Goal: Task Accomplishment & Management: Use online tool/utility

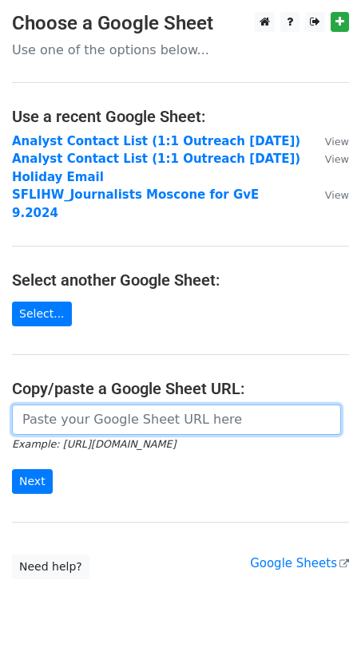
click at [90, 408] on input "url" at bounding box center [176, 420] width 329 height 30
paste input "https://docs.google.com/spreadsheets/d/1J6XWfEPS5x2iS0rw3JkCduBIBqdVI6owmGhuIwV…"
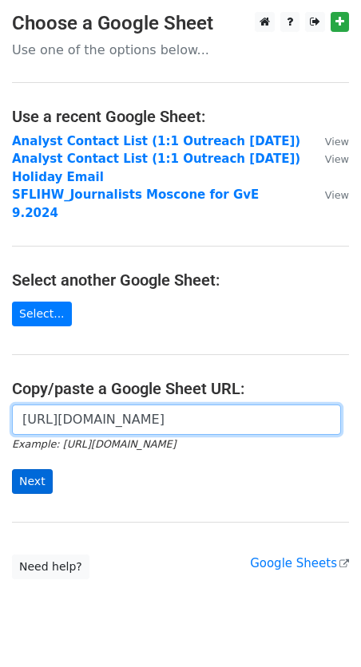
type input "https://docs.google.com/spreadsheets/d/1J6XWfEPS5x2iS0rw3JkCduBIBqdVI6owmGhuIwV…"
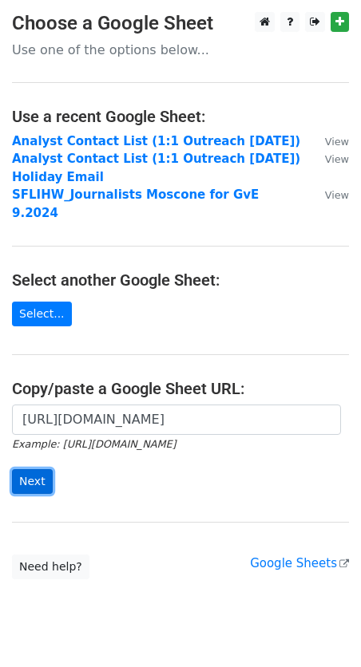
scroll to position [0, 0]
click at [35, 469] on input "Next" at bounding box center [32, 481] width 41 height 25
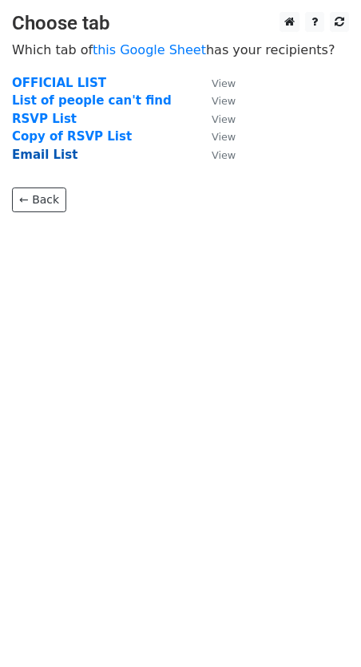
click at [57, 155] on strong "Email List" at bounding box center [44, 155] width 65 height 14
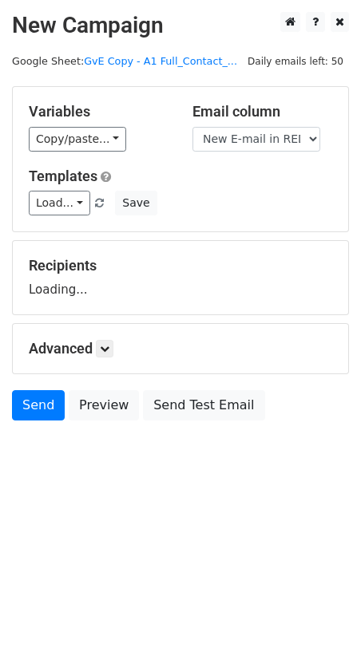
click at [47, 154] on div "Variables Copy/paste... {{New E-mail in RED/ Blanks... {{First Name}} {{Last Na…" at bounding box center [180, 159] width 335 height 144
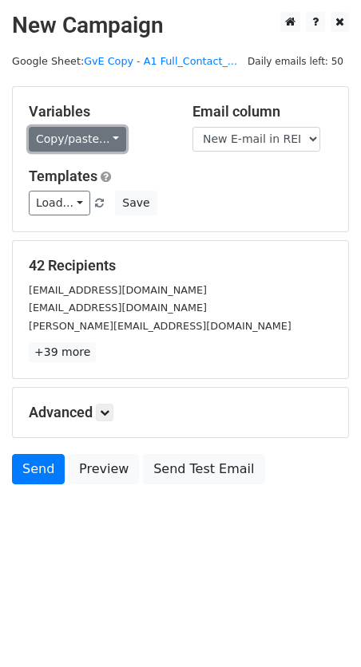
click at [99, 139] on link "Copy/paste..." at bounding box center [77, 139] width 97 height 25
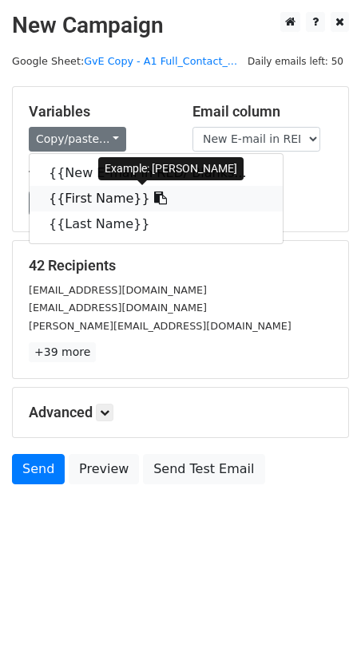
click at [91, 197] on link "{{First Name}}" at bounding box center [156, 199] width 253 height 26
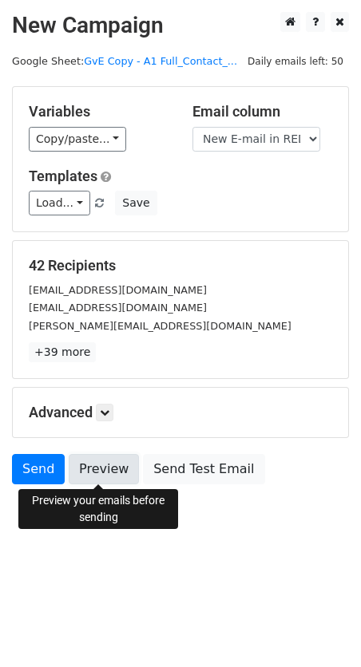
click at [89, 464] on link "Preview" at bounding box center [104, 469] width 70 height 30
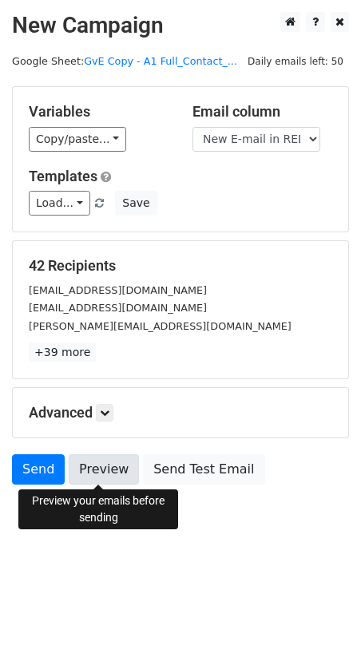
click at [91, 468] on link "Preview" at bounding box center [104, 469] width 70 height 30
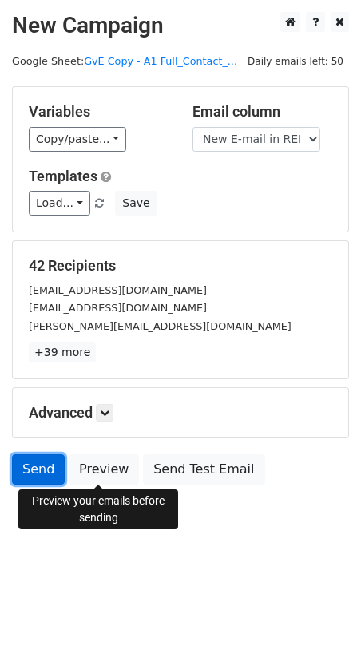
click at [44, 464] on link "Send" at bounding box center [38, 469] width 53 height 30
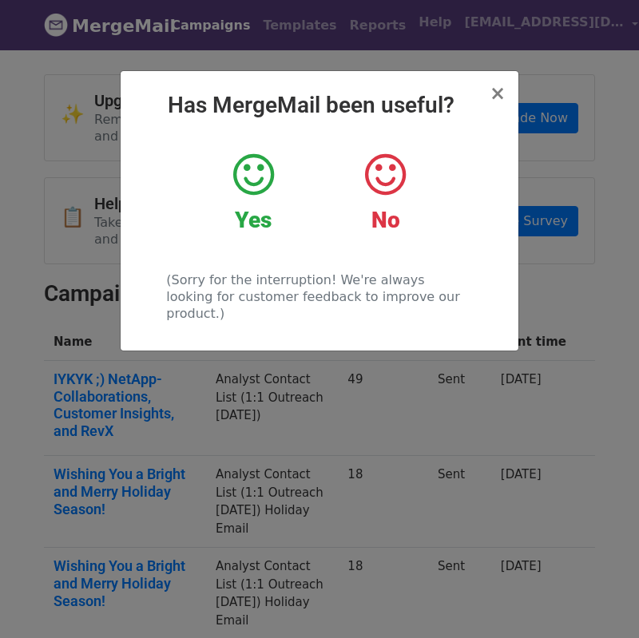
click at [260, 167] on icon at bounding box center [253, 175] width 41 height 48
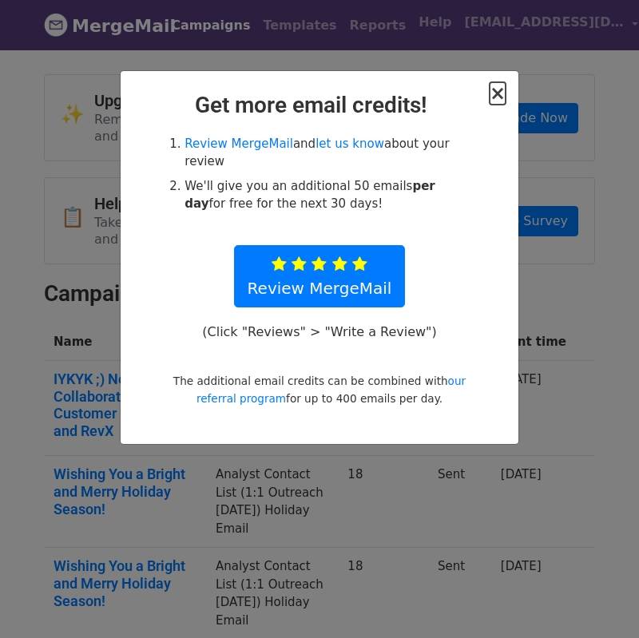
click at [496, 93] on span "×" at bounding box center [497, 93] width 16 height 22
